Goal: Information Seeking & Learning: Learn about a topic

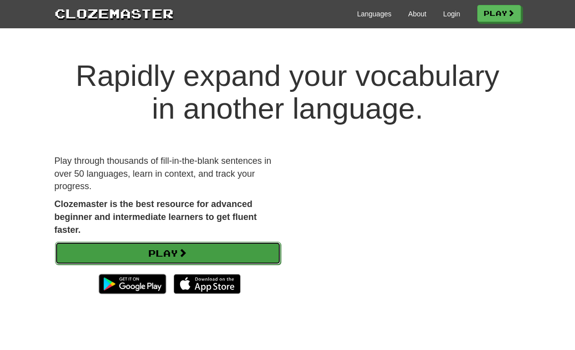
click at [204, 250] on link "Play" at bounding box center [168, 252] width 226 height 23
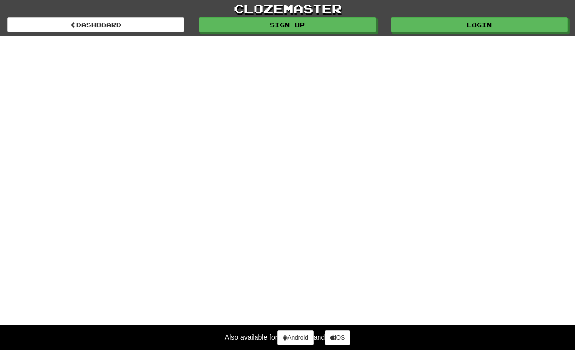
select select "*******"
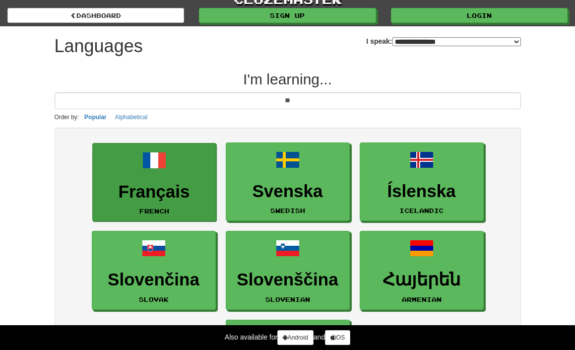
scroll to position [6, 0]
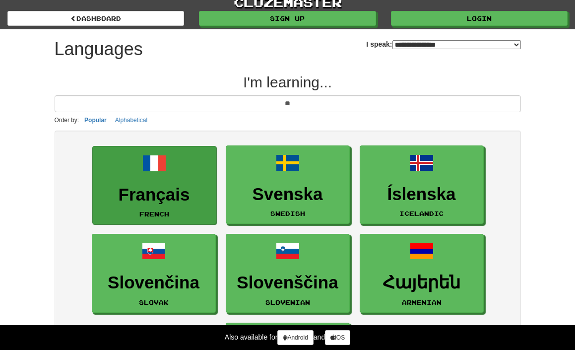
type input "*"
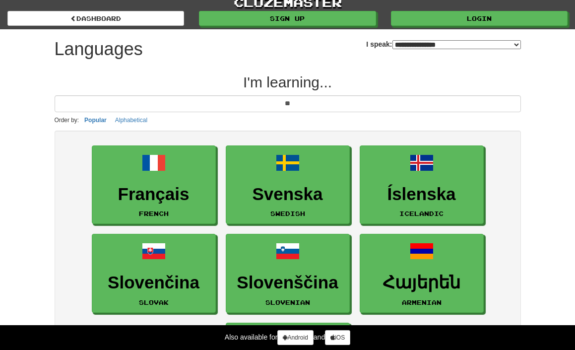
type input "*"
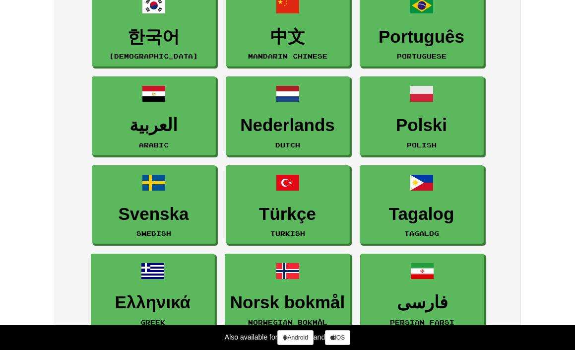
scroll to position [0, 0]
